Goal: Task Accomplishment & Management: Use online tool/utility

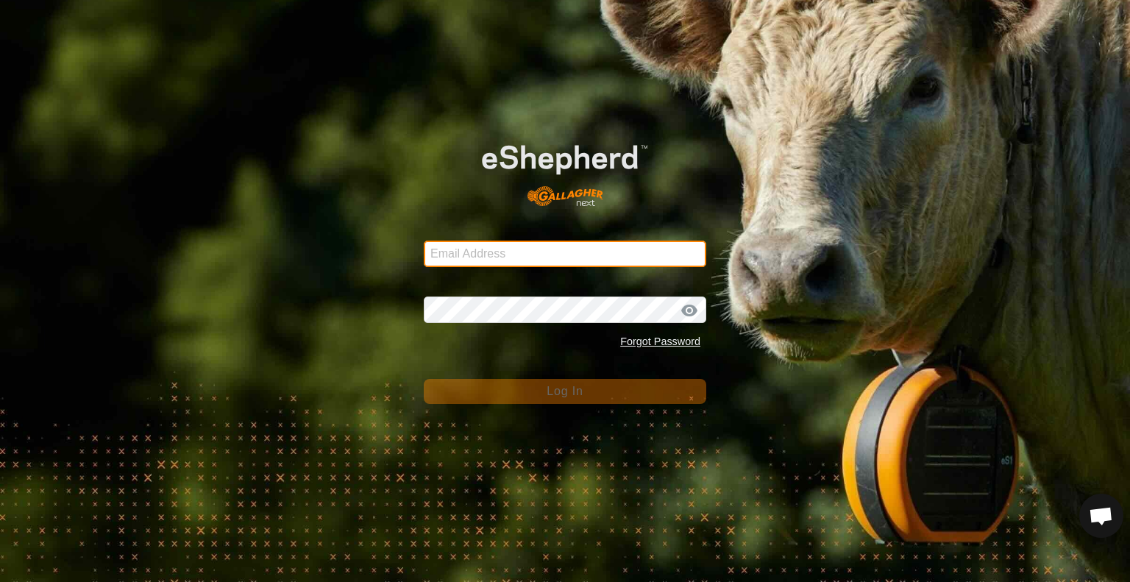
click at [496, 241] on input "Email Address" at bounding box center [565, 254] width 282 height 26
type input "[EMAIL_ADDRESS][DOMAIN_NAME]"
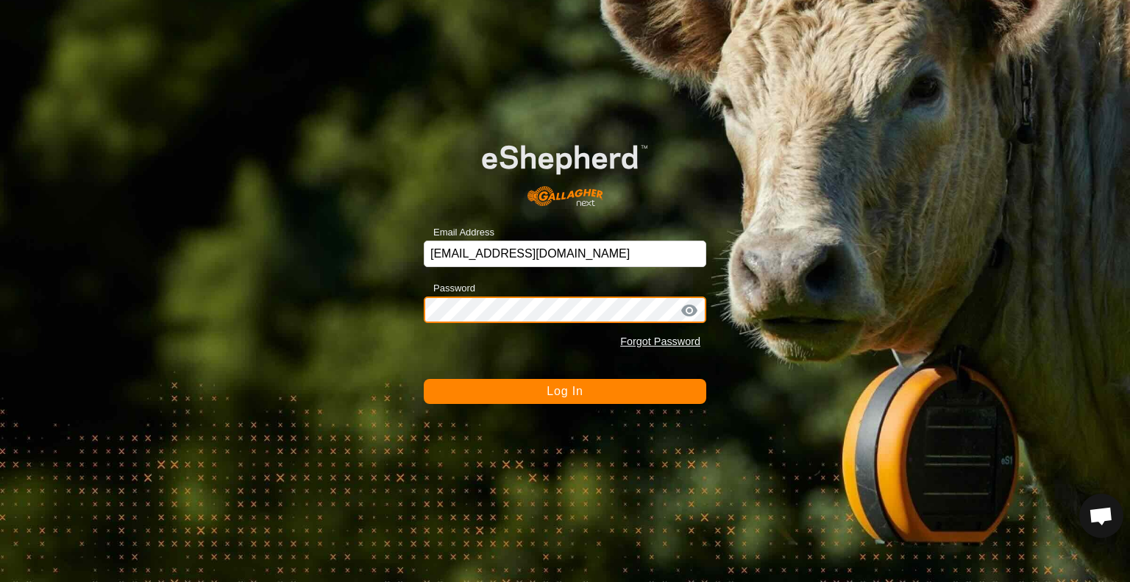
click at [424, 379] on button "Log In" at bounding box center [565, 391] width 282 height 25
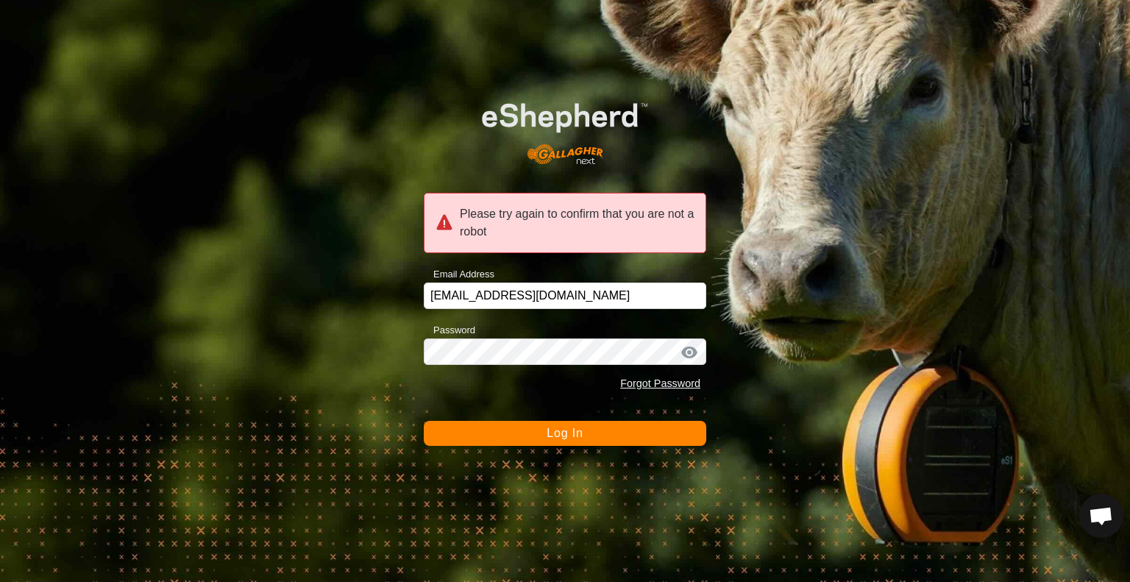
click at [490, 430] on button "Log In" at bounding box center [565, 433] width 282 height 25
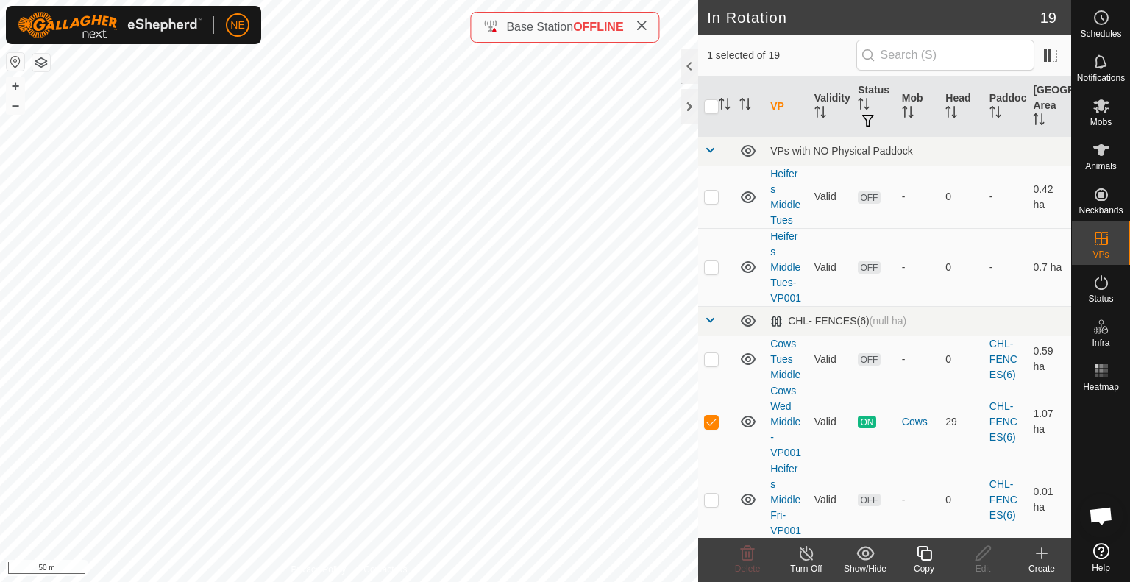
click at [919, 558] on icon at bounding box center [924, 553] width 18 height 18
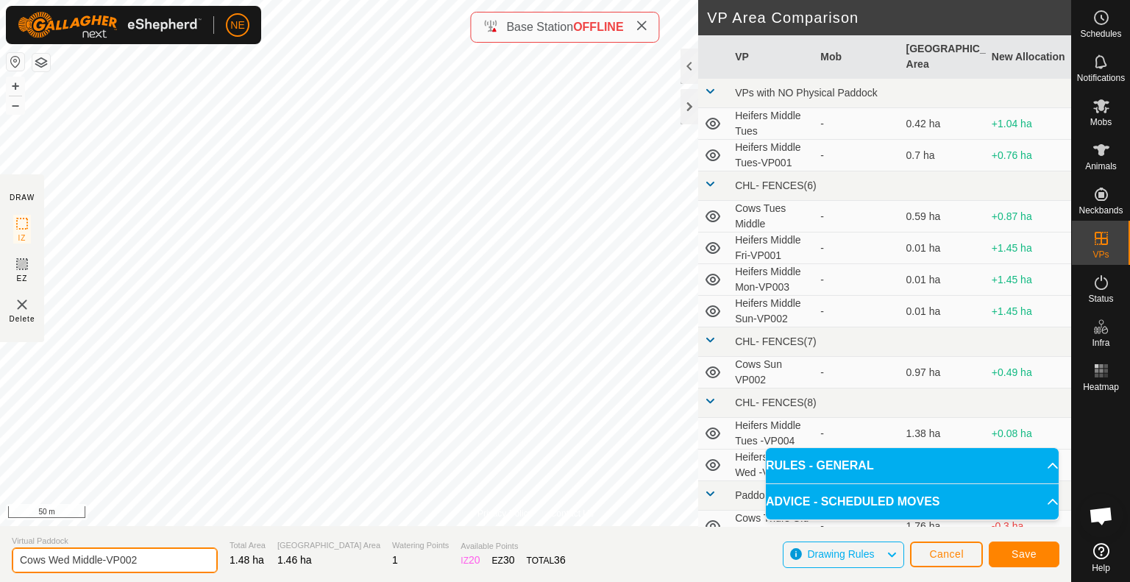
click at [68, 564] on input "Cows Wed Middle-VP002" at bounding box center [115, 560] width 206 height 26
type input "Cows thur Middle-VP002"
click at [1037, 555] on button "Save" at bounding box center [1024, 554] width 71 height 26
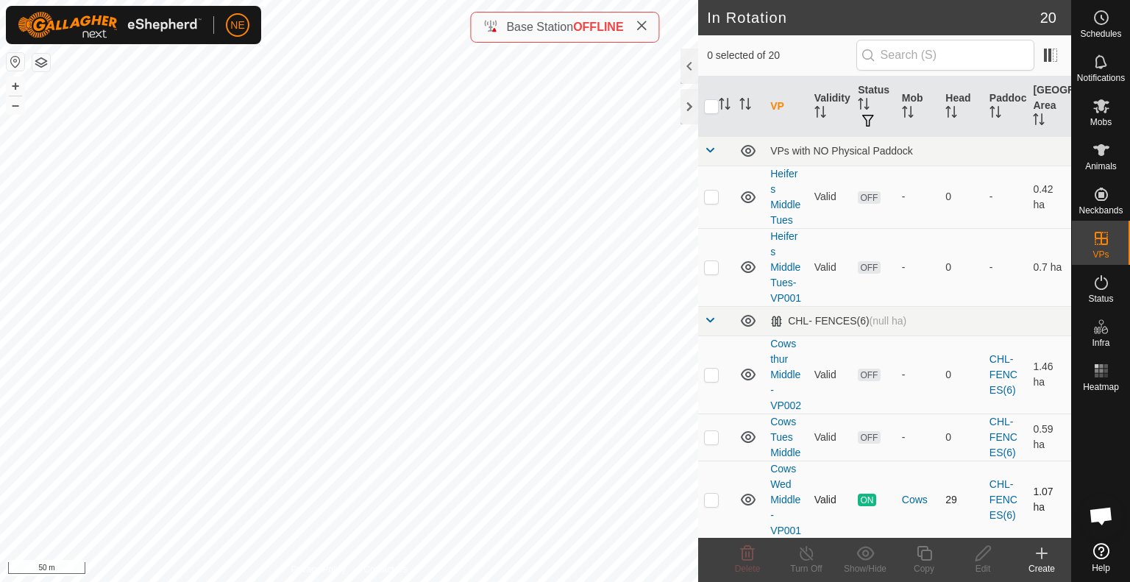
checkbox input "true"
click at [929, 562] on div "Copy" at bounding box center [923, 568] width 59 height 13
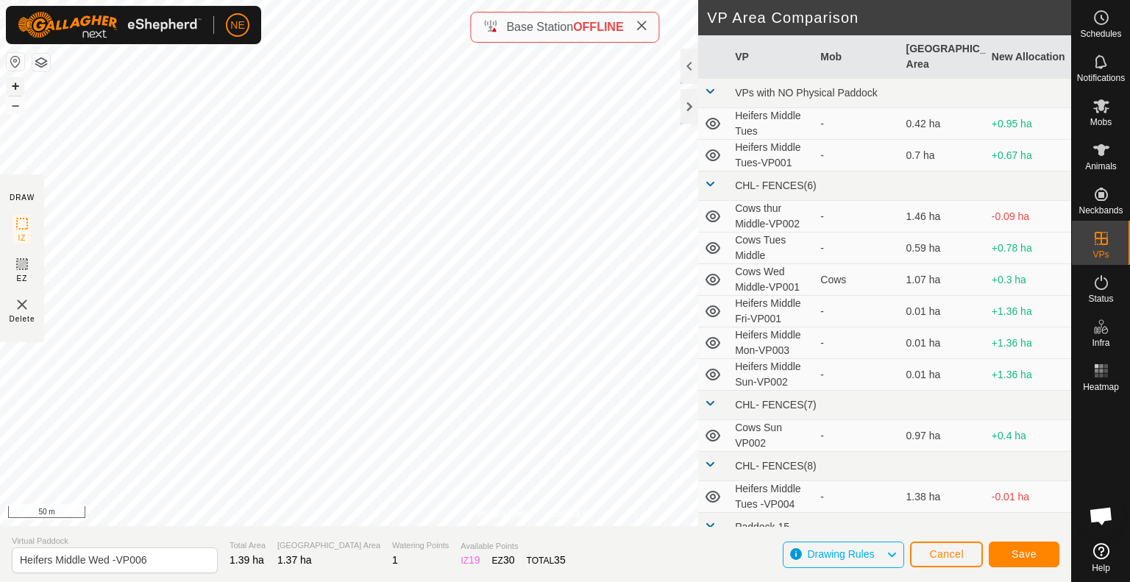
click at [22, 85] on button "+" at bounding box center [16, 86] width 18 height 18
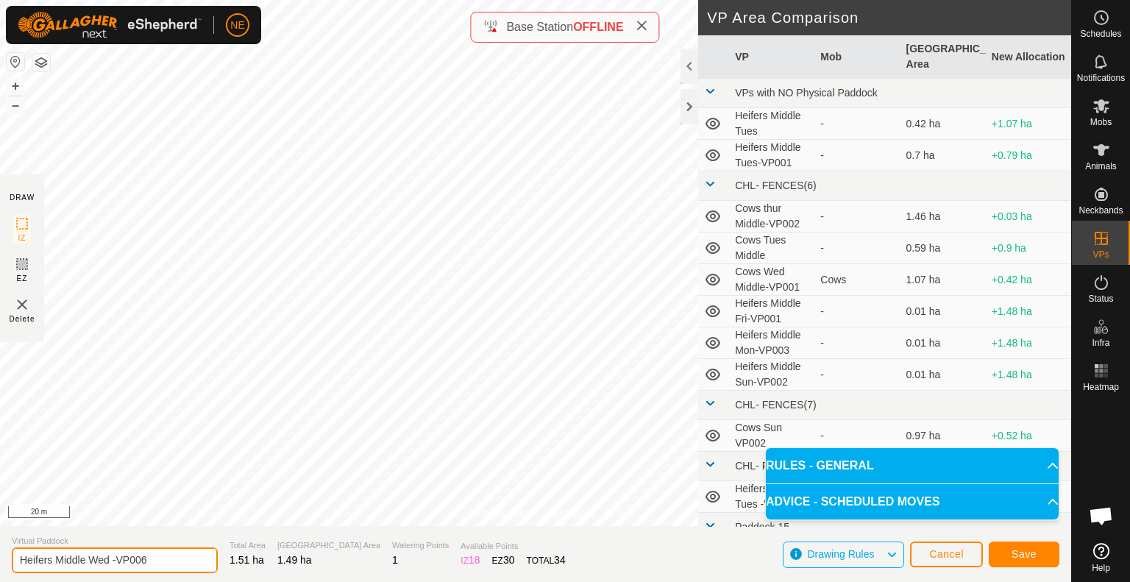
click at [110, 558] on input "Heifers Middle Wed -VP006" at bounding box center [115, 560] width 206 height 26
type input "Heifers Middle Thurs -VP006"
click at [1030, 552] on span "Save" at bounding box center [1023, 554] width 25 height 12
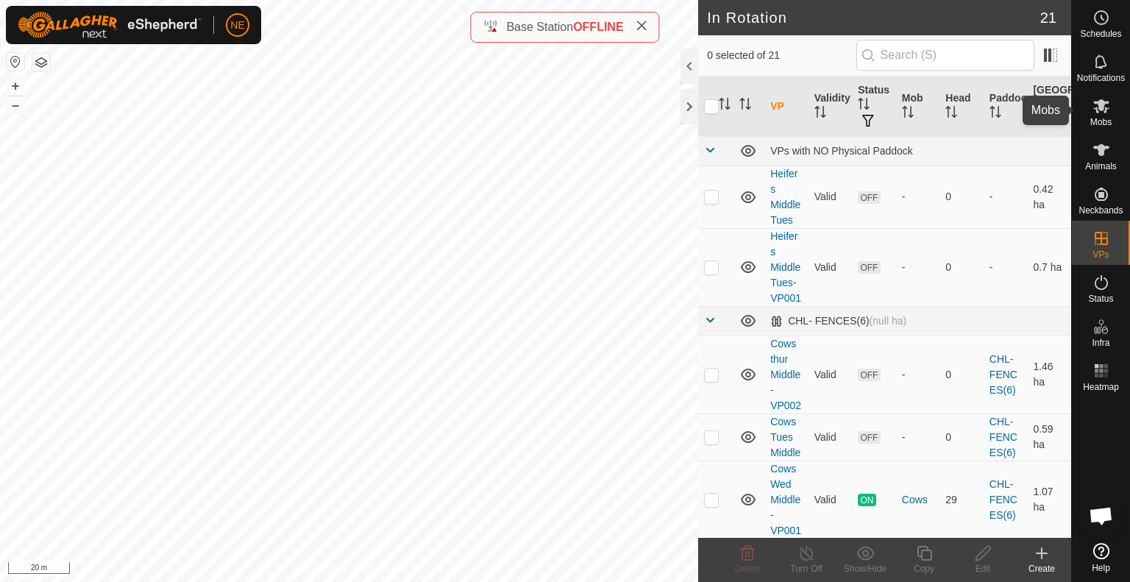
click at [1091, 108] on es-mob-svg-icon at bounding box center [1101, 106] width 26 height 24
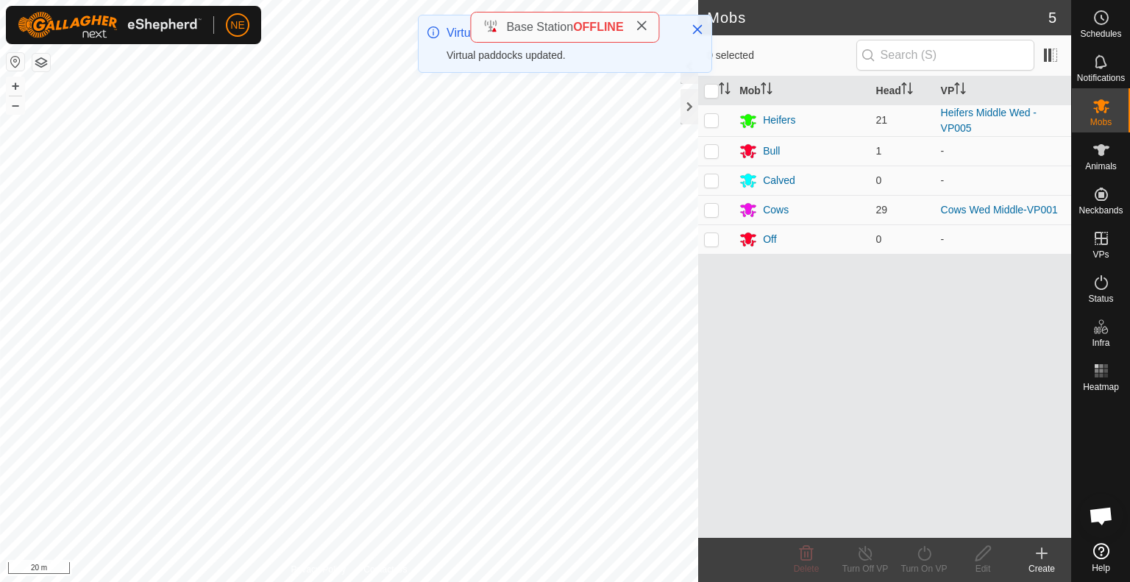
click at [647, 24] on icon at bounding box center [642, 26] width 12 height 12
click at [701, 32] on icon "Close" at bounding box center [697, 30] width 12 height 12
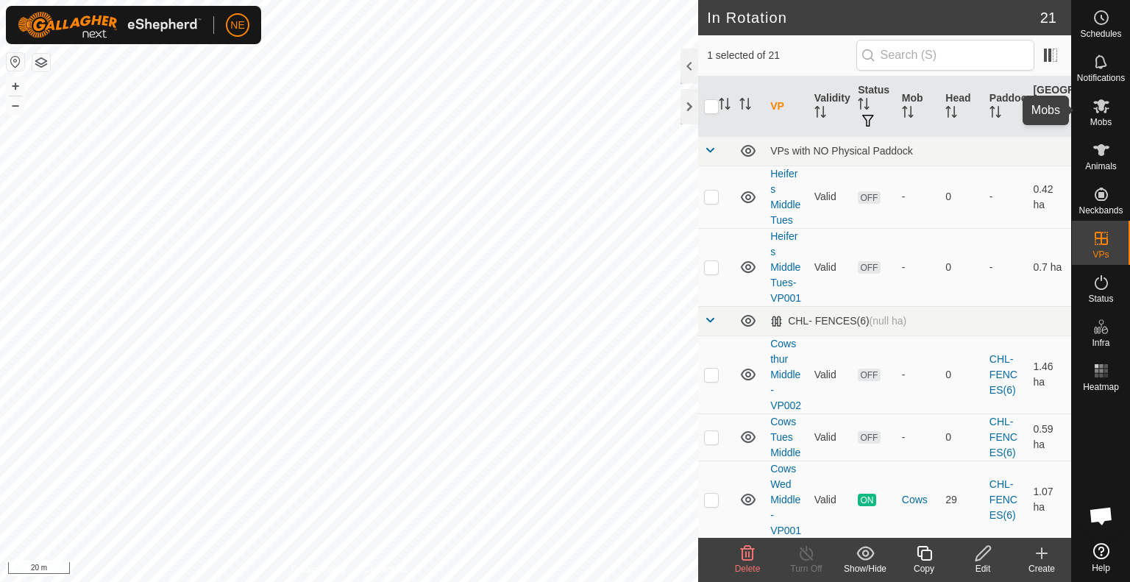
click at [1110, 120] on span "Mobs" at bounding box center [1100, 122] width 21 height 9
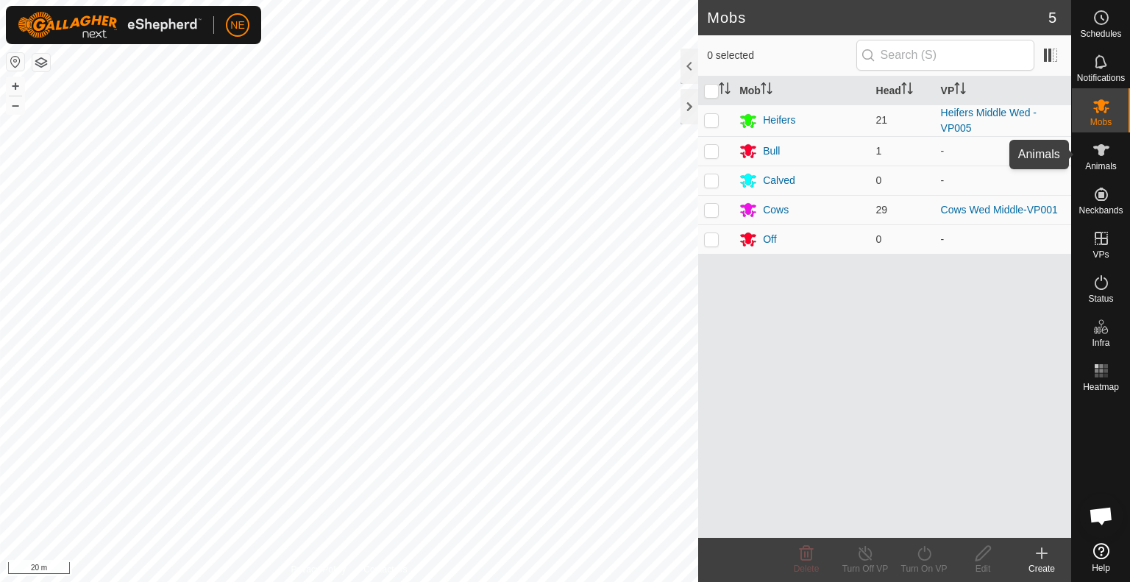
click at [1103, 164] on span "Animals" at bounding box center [1101, 166] width 32 height 9
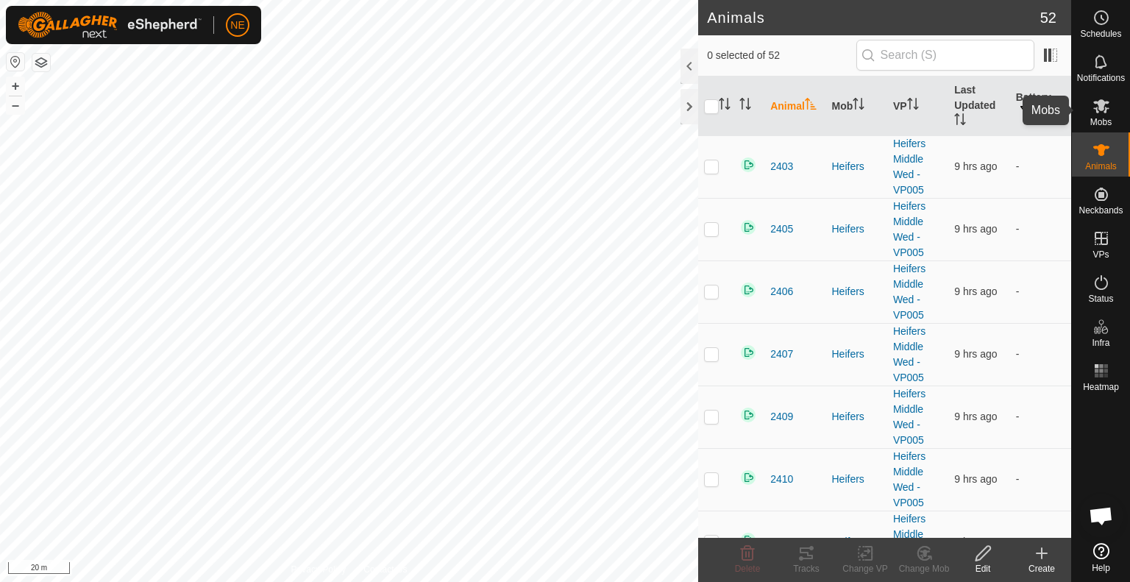
click at [1101, 99] on icon at bounding box center [1101, 106] width 18 height 18
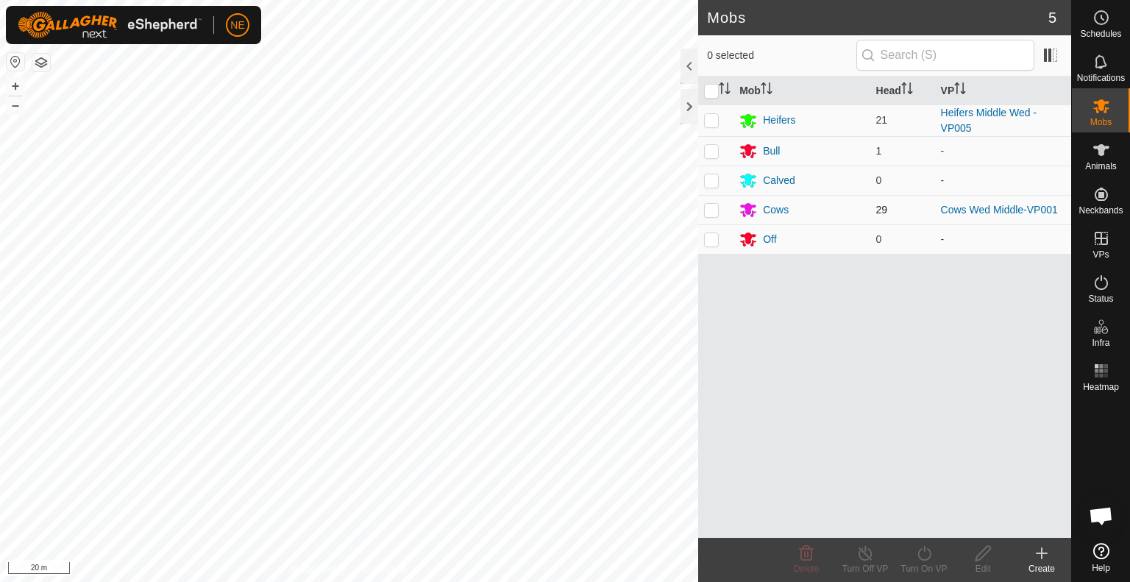
click at [712, 206] on p-checkbox at bounding box center [711, 210] width 15 height 12
checkbox input "true"
click at [918, 553] on icon at bounding box center [923, 553] width 13 height 15
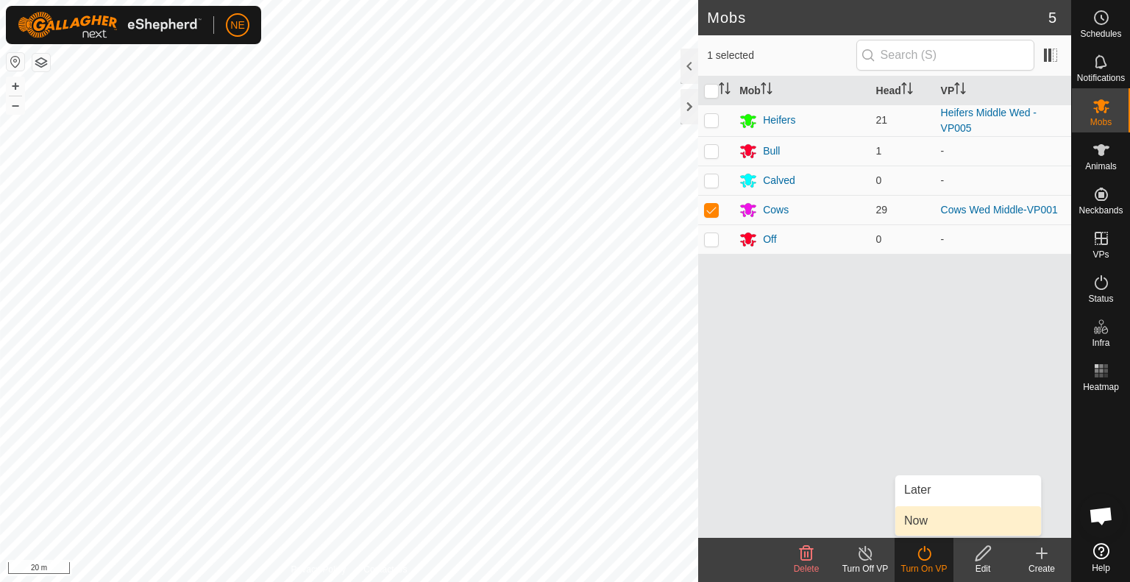
click at [916, 524] on link "Now" at bounding box center [968, 520] width 146 height 29
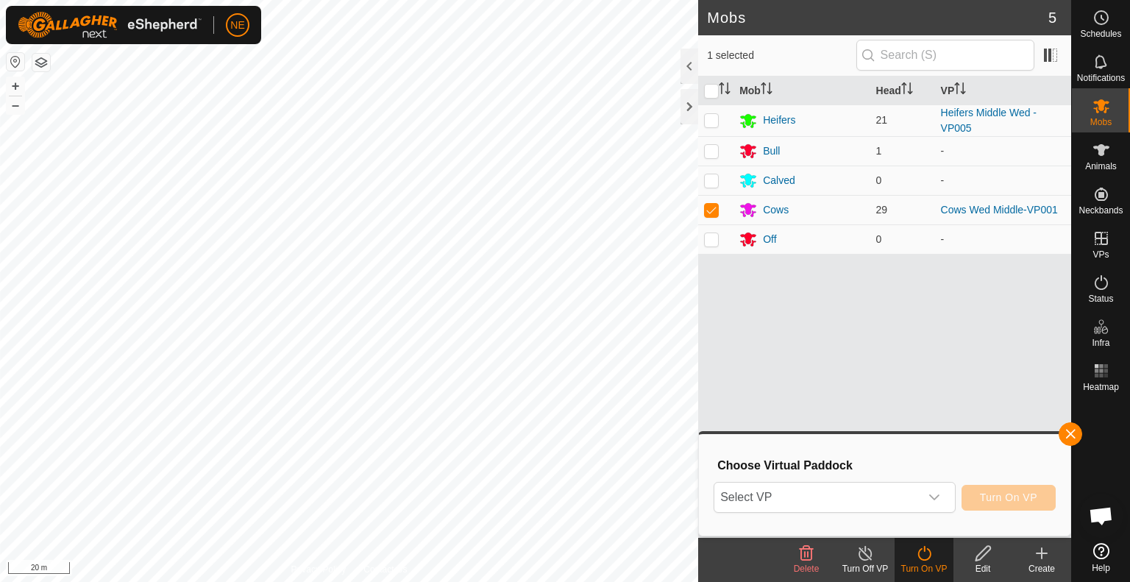
click at [605, 581] on html "NE Schedules Notifications Mobs Animals Neckbands VPs Status Infra Heatmap Help…" at bounding box center [565, 291] width 1130 height 582
click at [933, 499] on icon "dropdown trigger" at bounding box center [934, 497] width 10 height 6
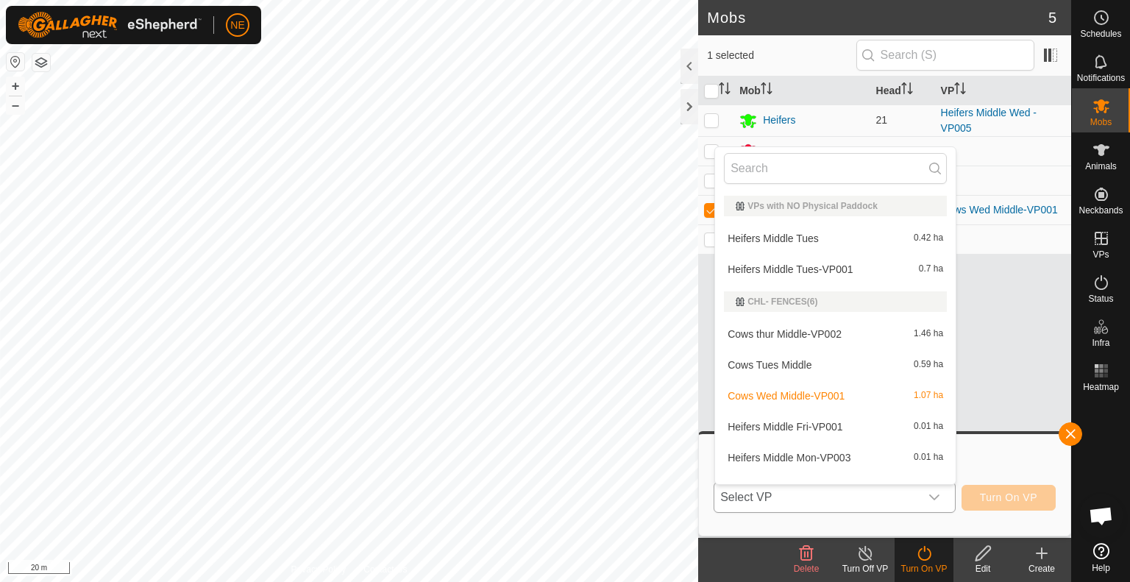
scroll to position [19, 0]
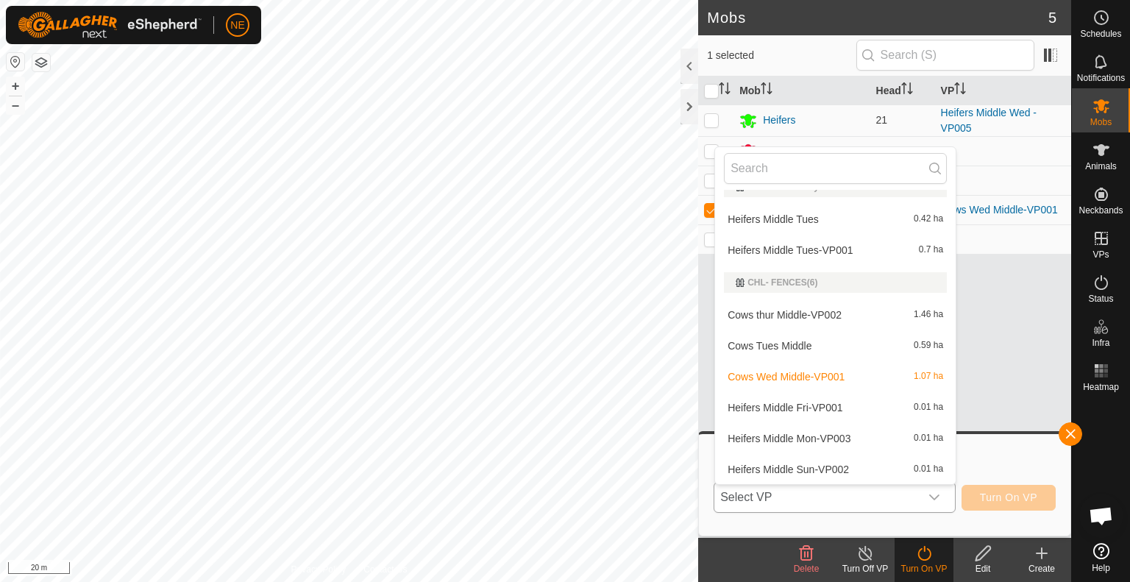
click at [789, 317] on li "Cows thur Middle-VP002 1.46 ha" at bounding box center [835, 314] width 241 height 29
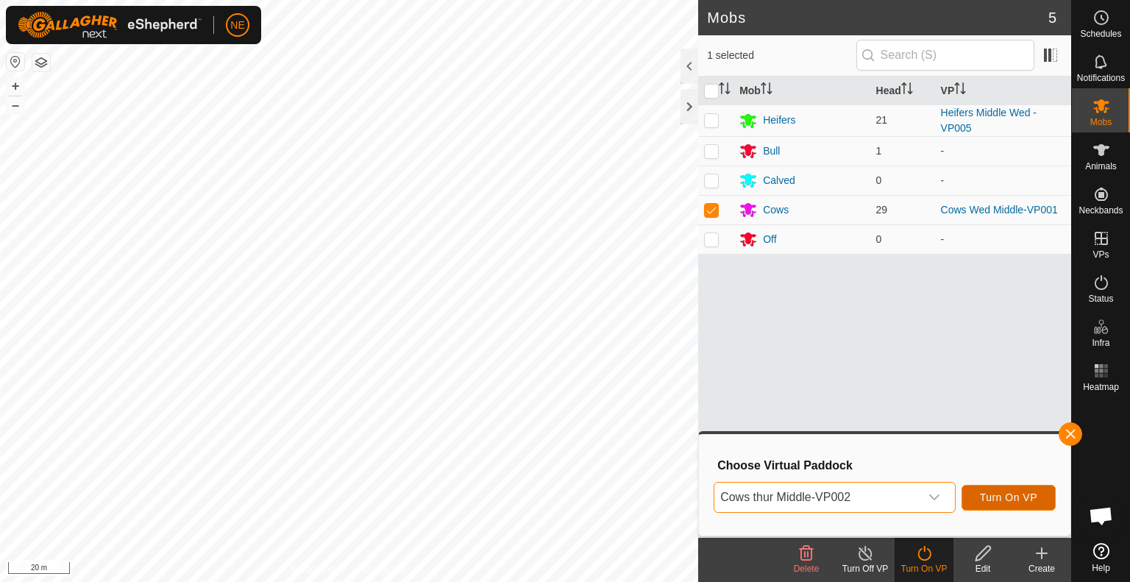
click at [1004, 501] on span "Turn On VP" at bounding box center [1008, 497] width 57 height 12
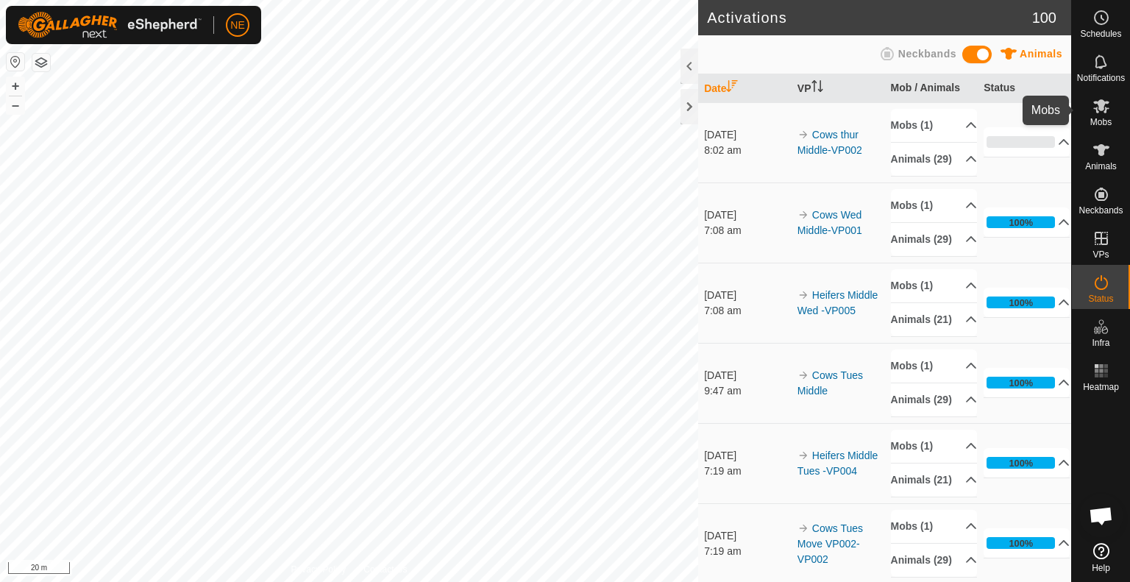
click at [1099, 118] on span "Mobs" at bounding box center [1100, 122] width 21 height 9
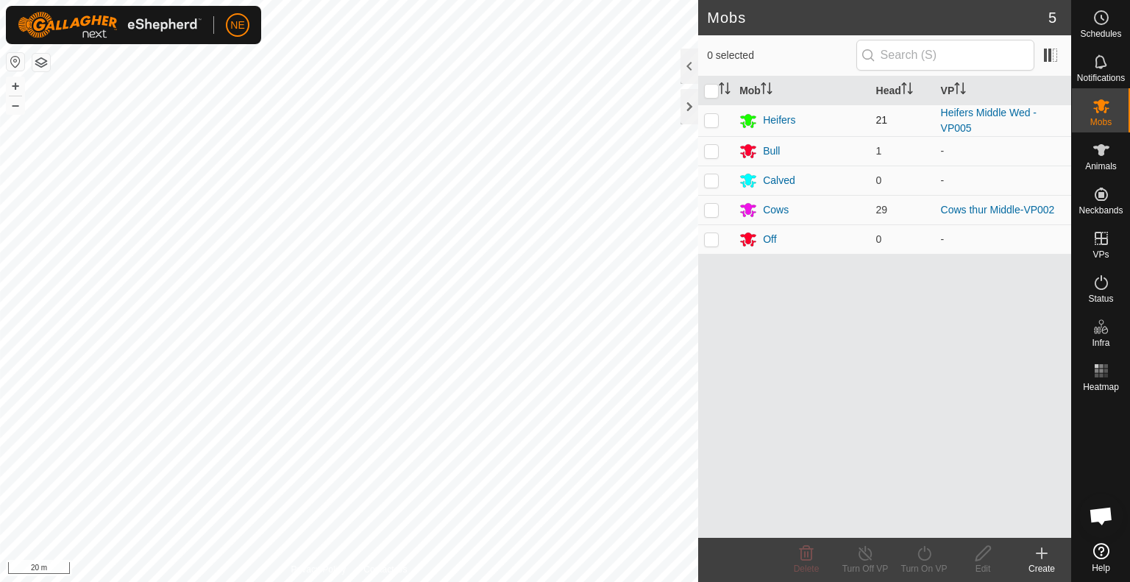
click at [708, 118] on p-checkbox at bounding box center [711, 120] width 15 height 12
checkbox input "true"
click at [907, 564] on div "Turn On VP" at bounding box center [923, 568] width 59 height 13
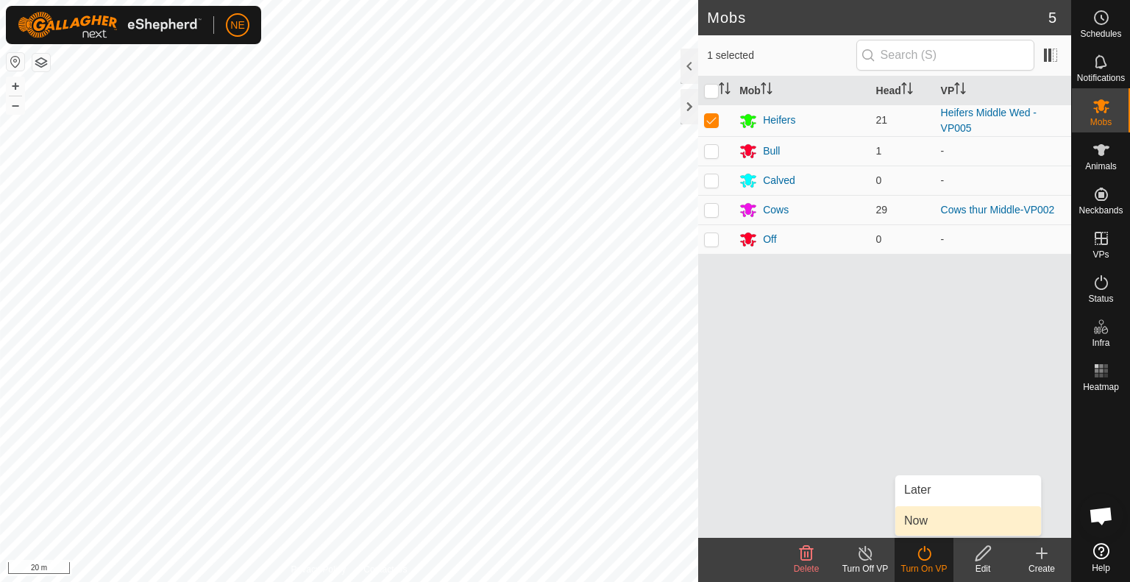
click at [921, 524] on span "Now" at bounding box center [916, 521] width 24 height 18
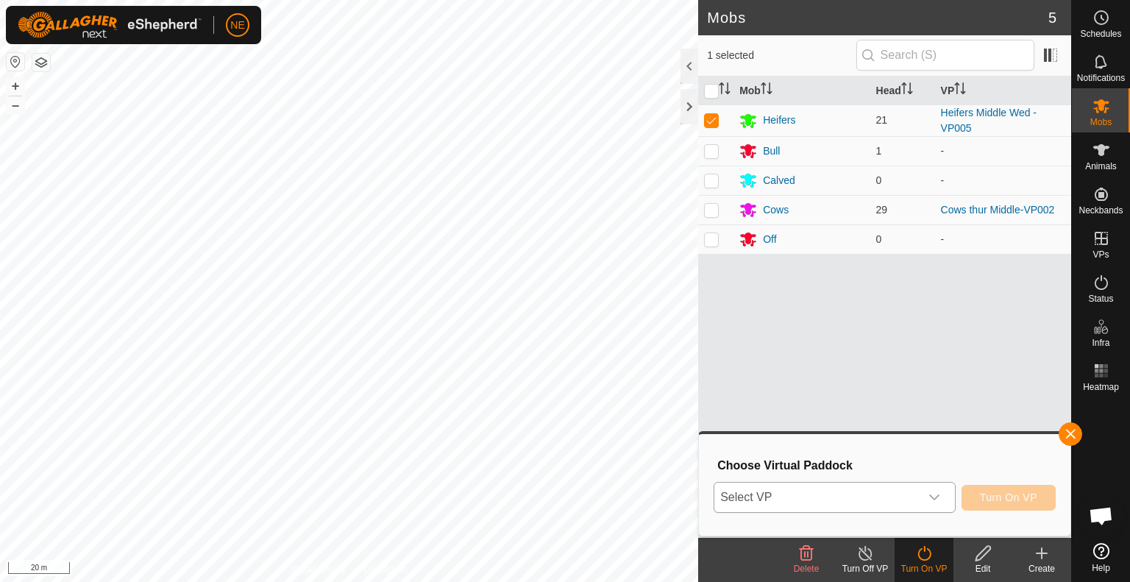
click at [939, 500] on icon "dropdown trigger" at bounding box center [934, 497] width 12 height 12
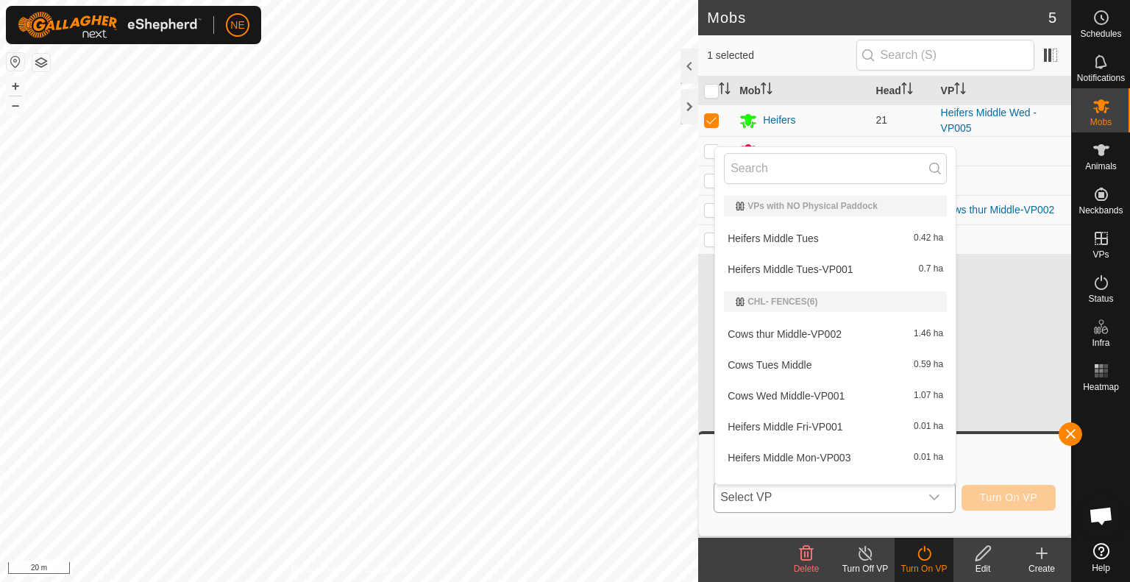
scroll to position [19, 0]
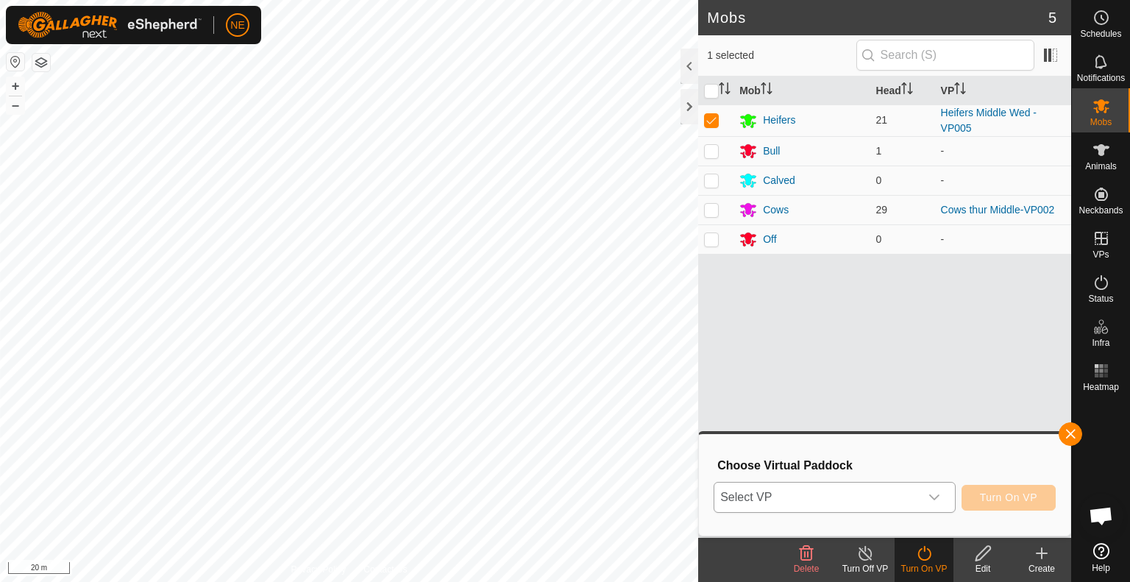
click at [938, 498] on icon "dropdown trigger" at bounding box center [934, 497] width 12 height 12
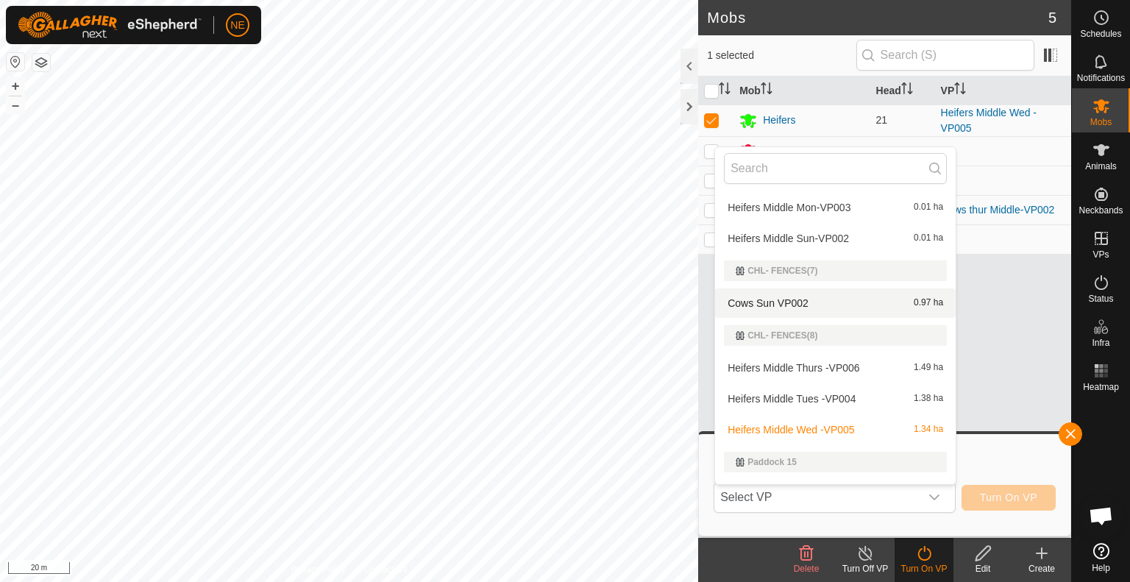
scroll to position [320, 0]
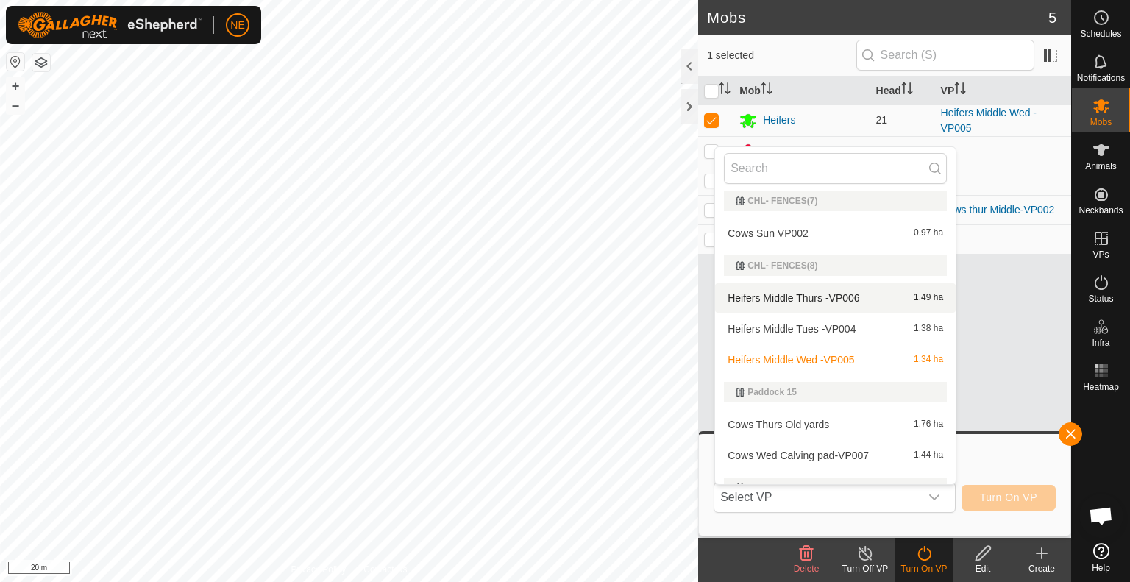
click at [820, 296] on li "Heifers Middle Thurs -VP006 1.49 ha" at bounding box center [835, 297] width 241 height 29
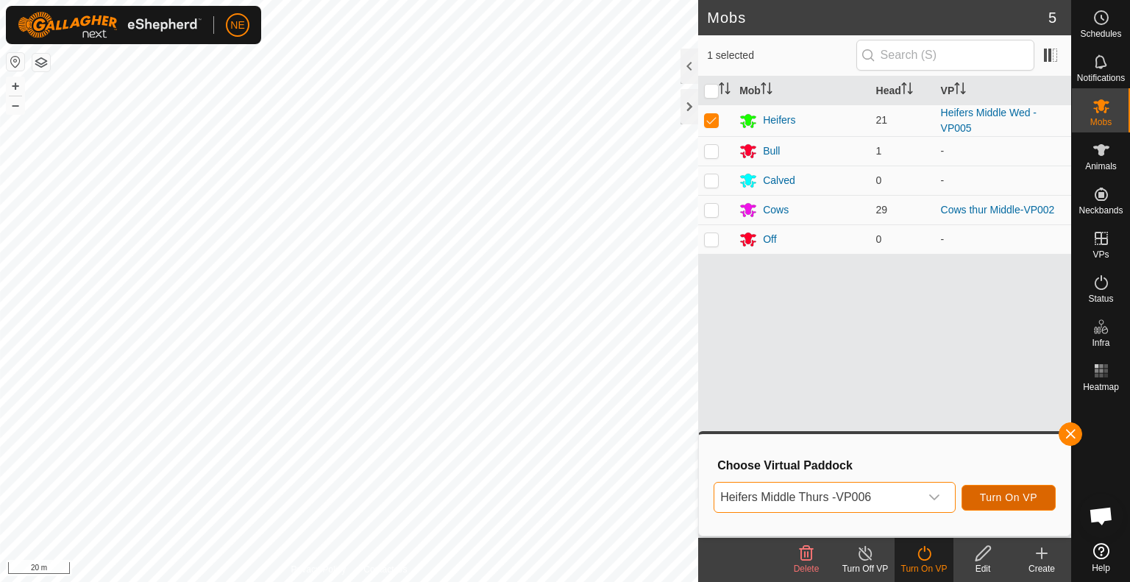
click at [989, 497] on span "Turn On VP" at bounding box center [1008, 497] width 57 height 12
